Goal: Find specific page/section: Find specific page/section

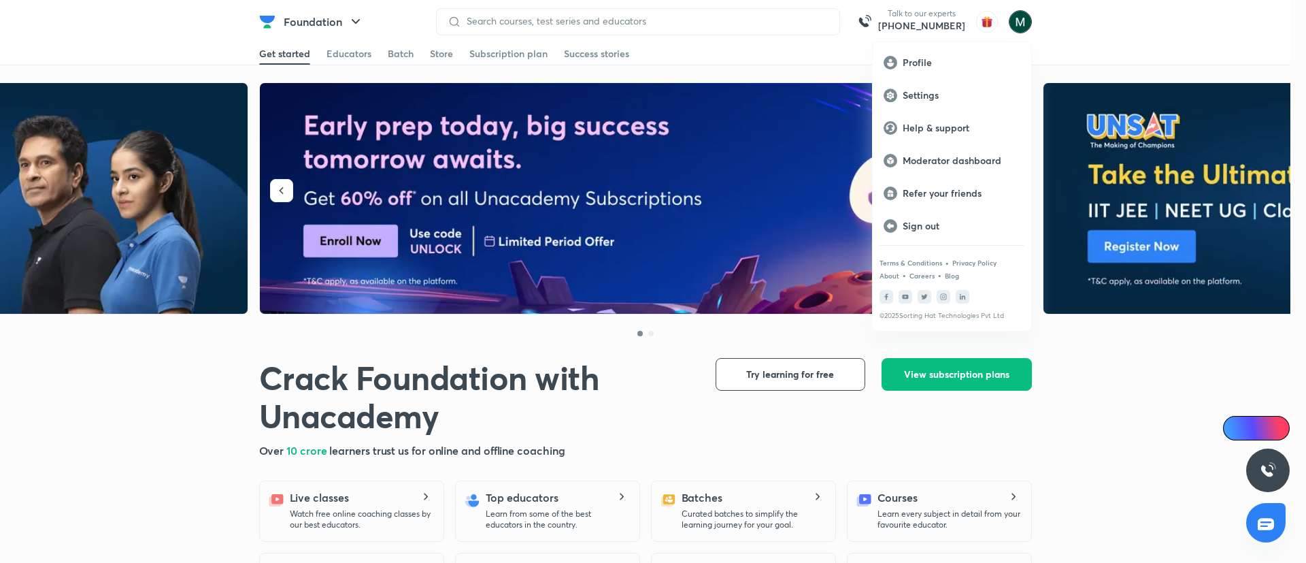
click at [982, 165] on p "Moderator dashboard" at bounding box center [962, 160] width 118 height 12
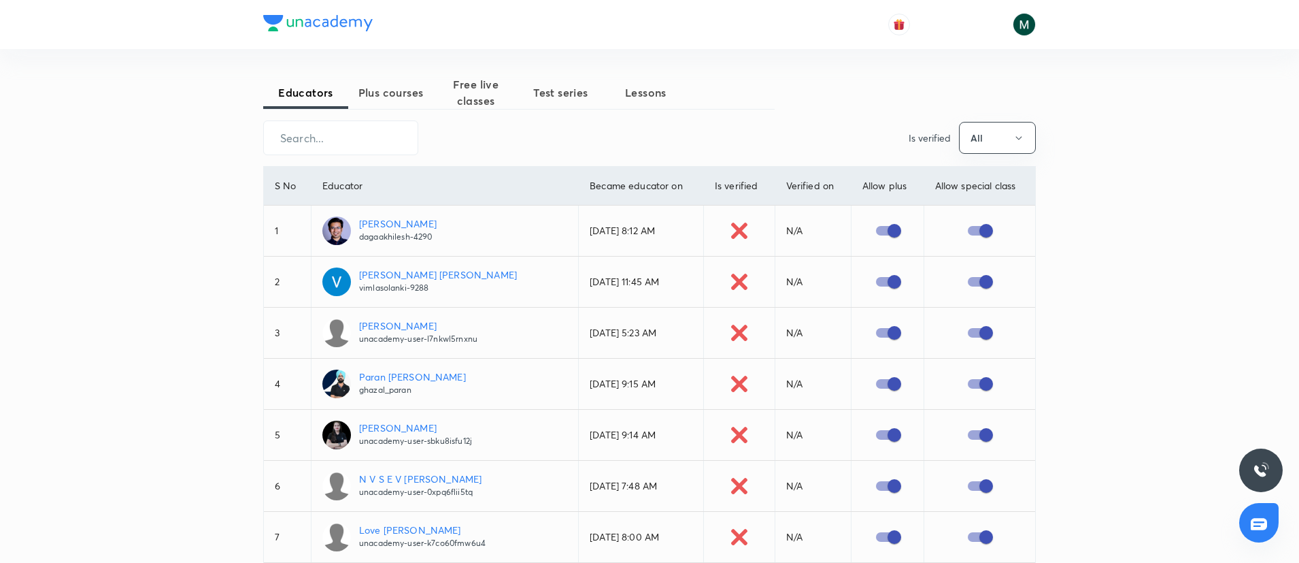
click at [380, 94] on span "Plus courses" at bounding box center [390, 92] width 85 height 16
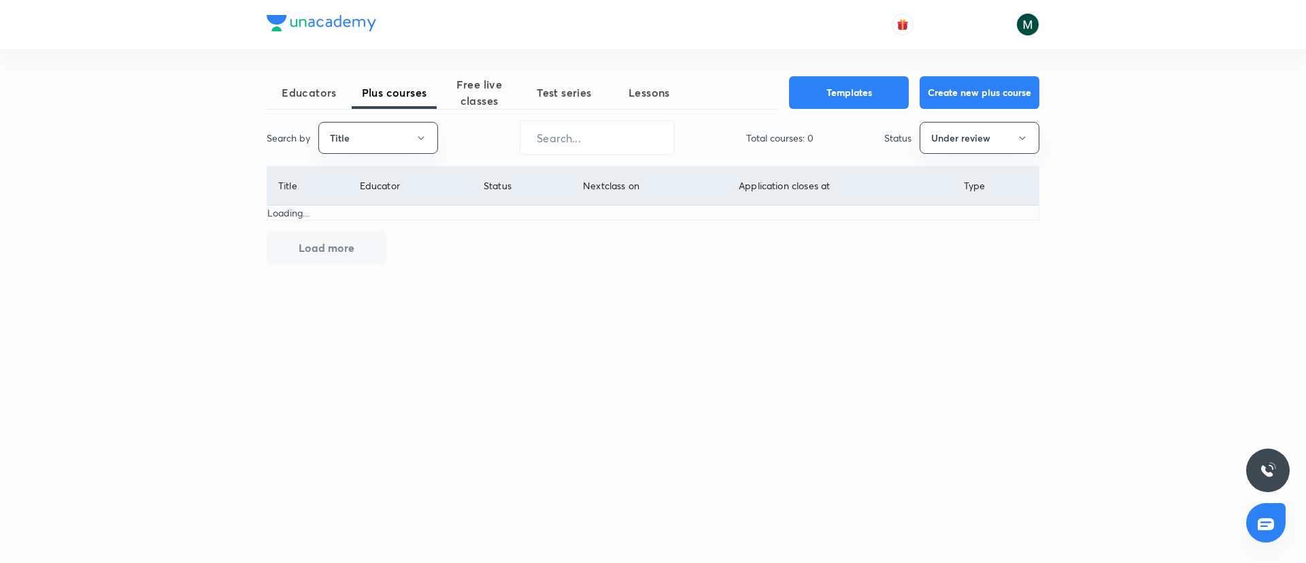
click at [376, 134] on button "Title" at bounding box center [378, 138] width 120 height 32
click at [363, 210] on span "Username" at bounding box center [378, 204] width 102 height 14
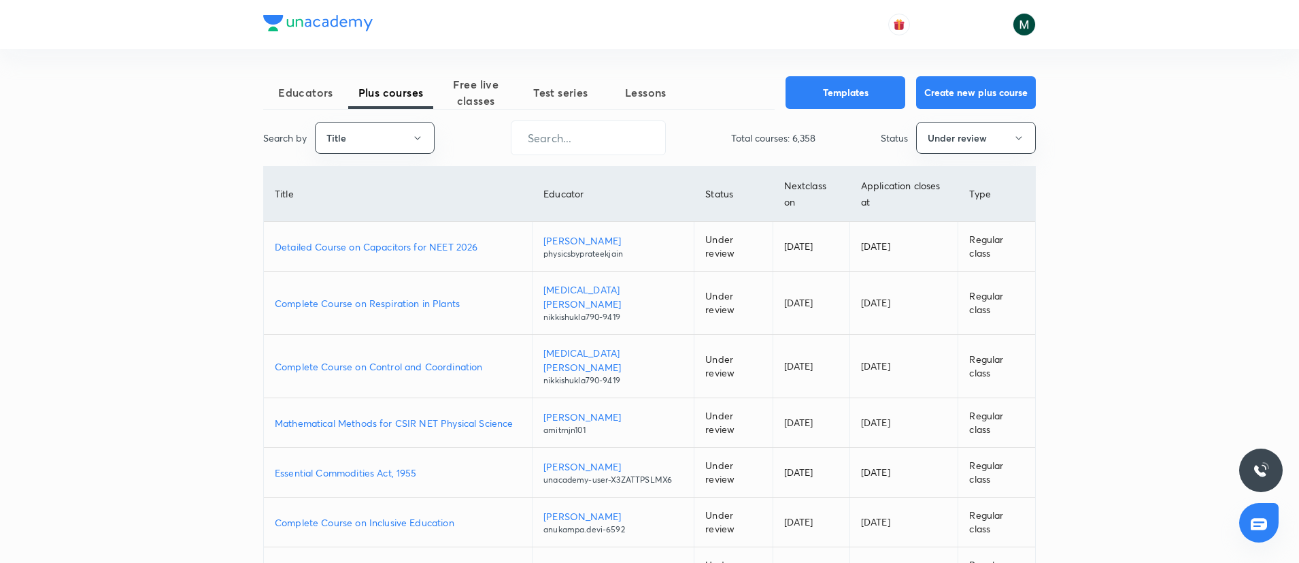
click at [1171, 70] on div "Educators Plus courses Free live classes Test series Lessons Templates Create n…" at bounding box center [649, 414] width 1299 height 829
